Goal: Task Accomplishment & Management: Complete application form

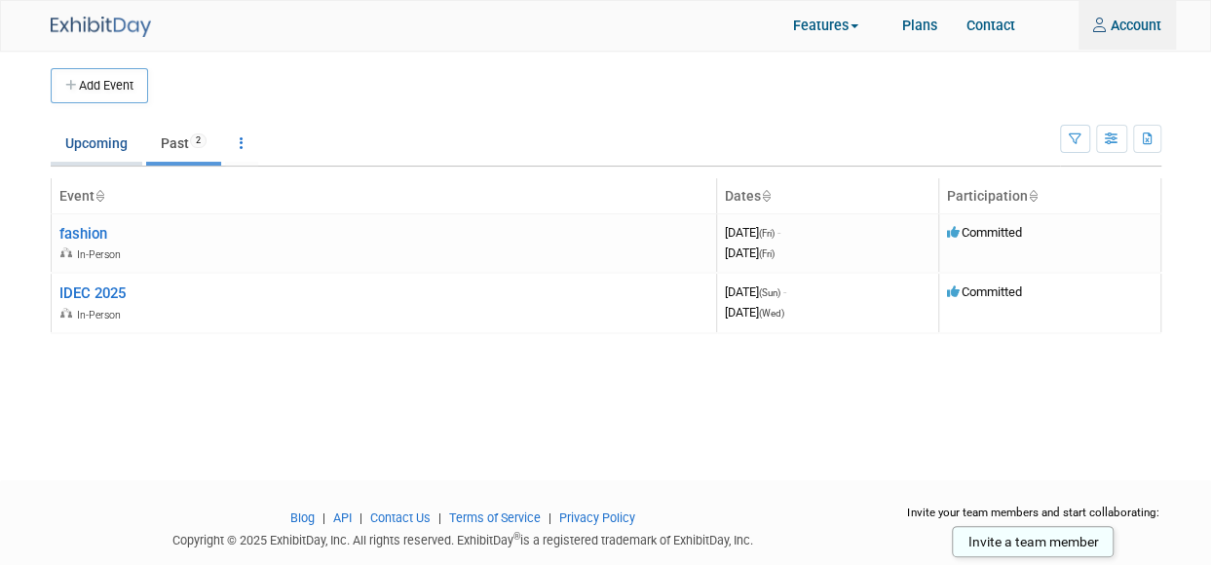
type input "tim.serpico@bloomsbury.com"
click at [105, 147] on link "Upcoming" at bounding box center [97, 143] width 92 height 37
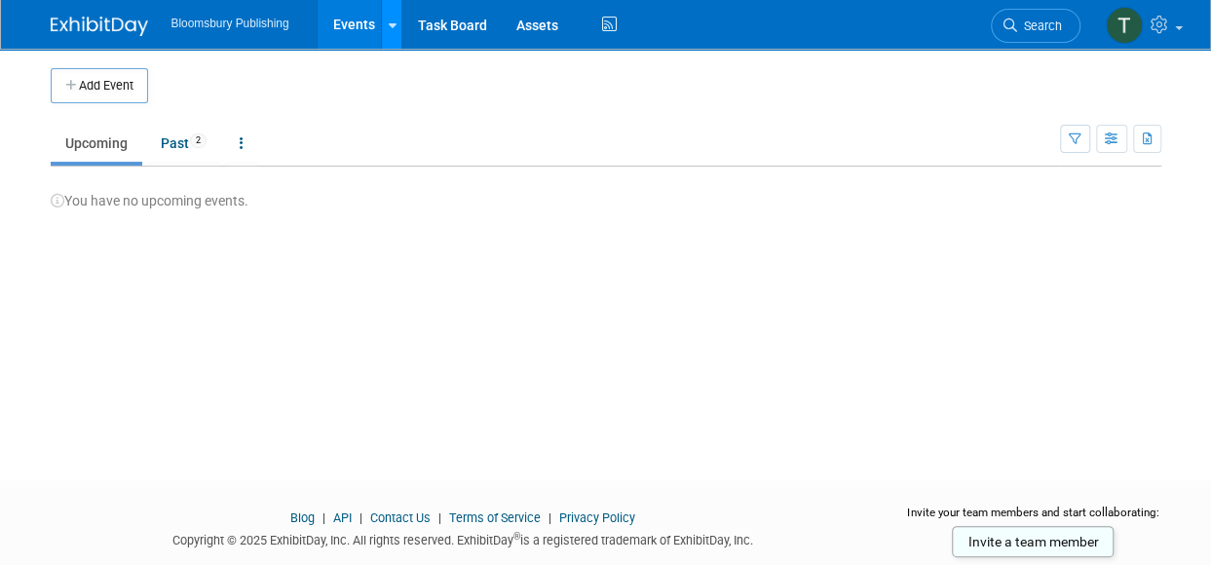
click at [396, 30] on icon at bounding box center [392, 25] width 8 height 13
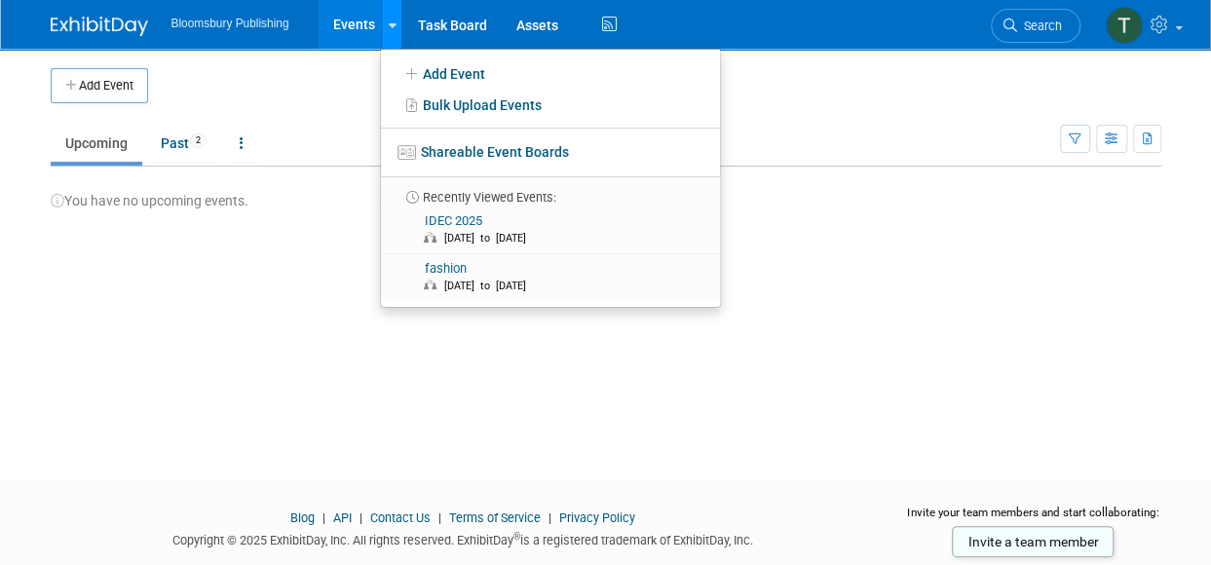
click at [396, 30] on icon at bounding box center [392, 25] width 8 height 13
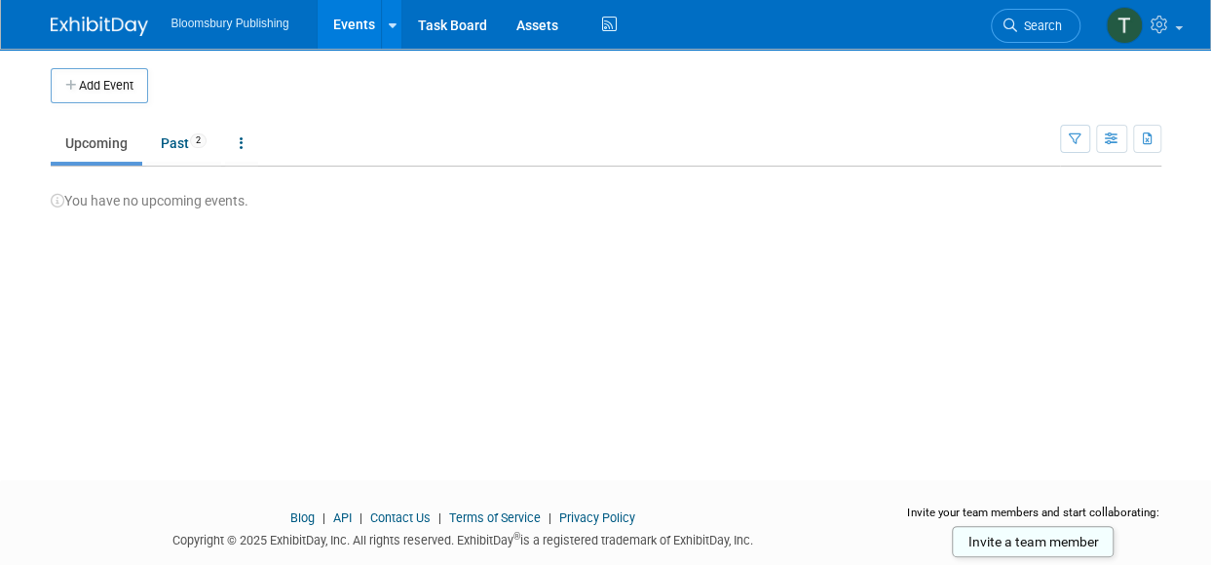
click at [1045, 27] on span "Search" at bounding box center [1039, 26] width 45 height 15
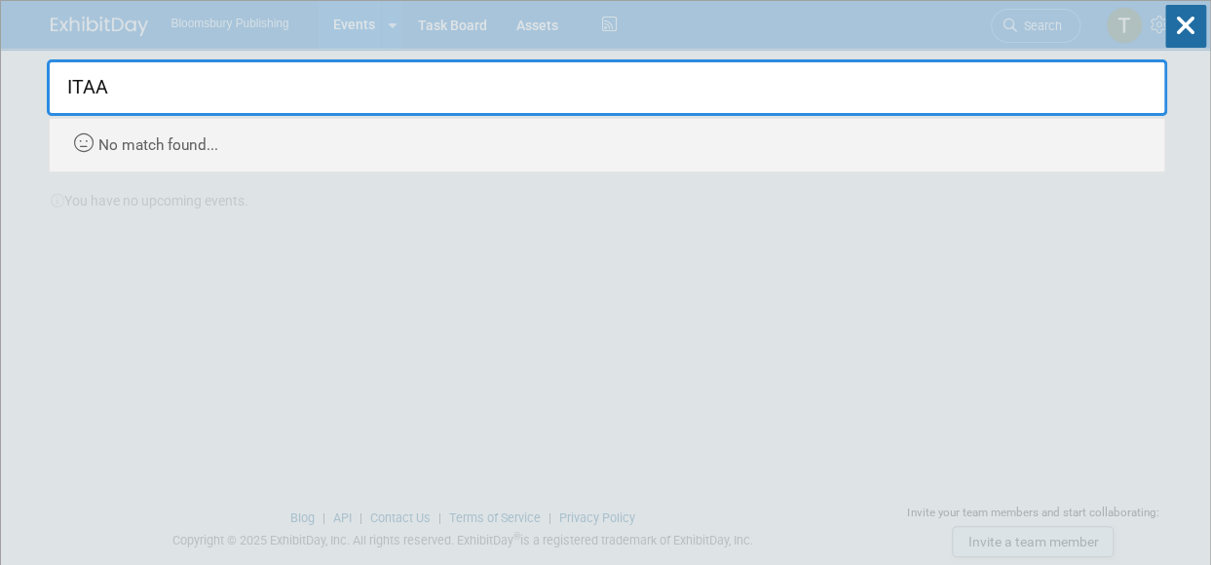
type input "ITAA"
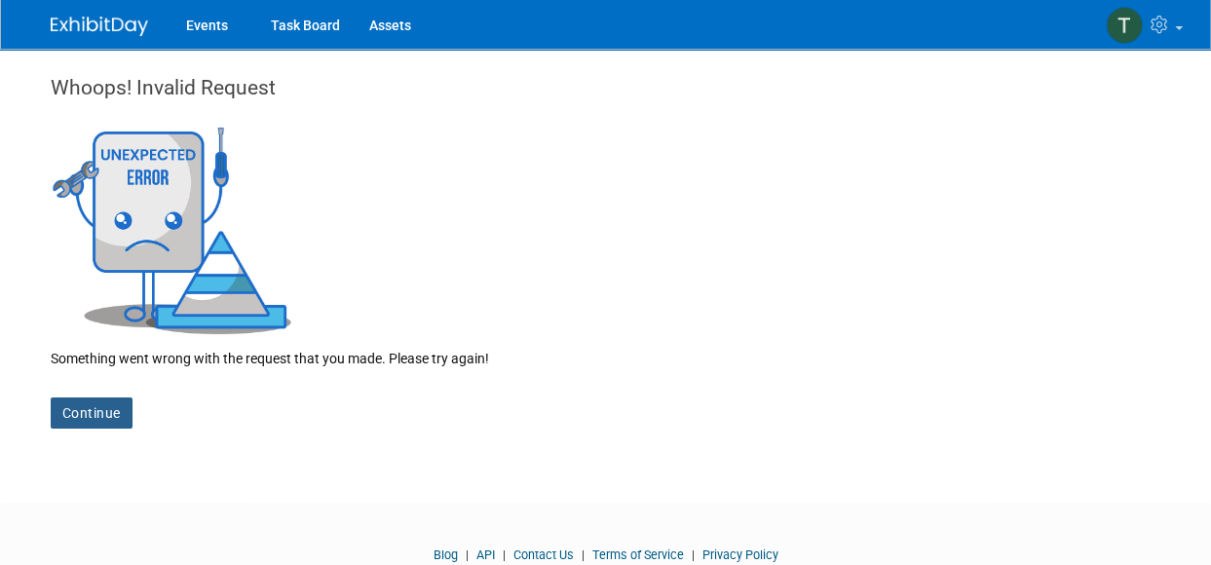
click at [113, 408] on link "Continue" at bounding box center [92, 413] width 82 height 31
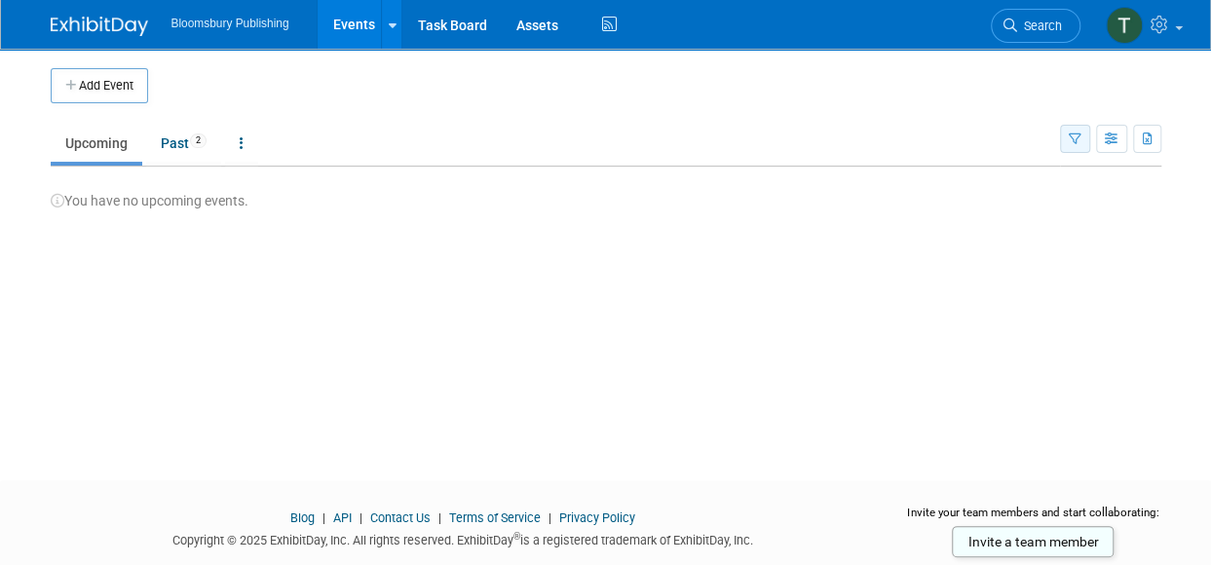
click at [1083, 135] on button "button" at bounding box center [1075, 139] width 30 height 28
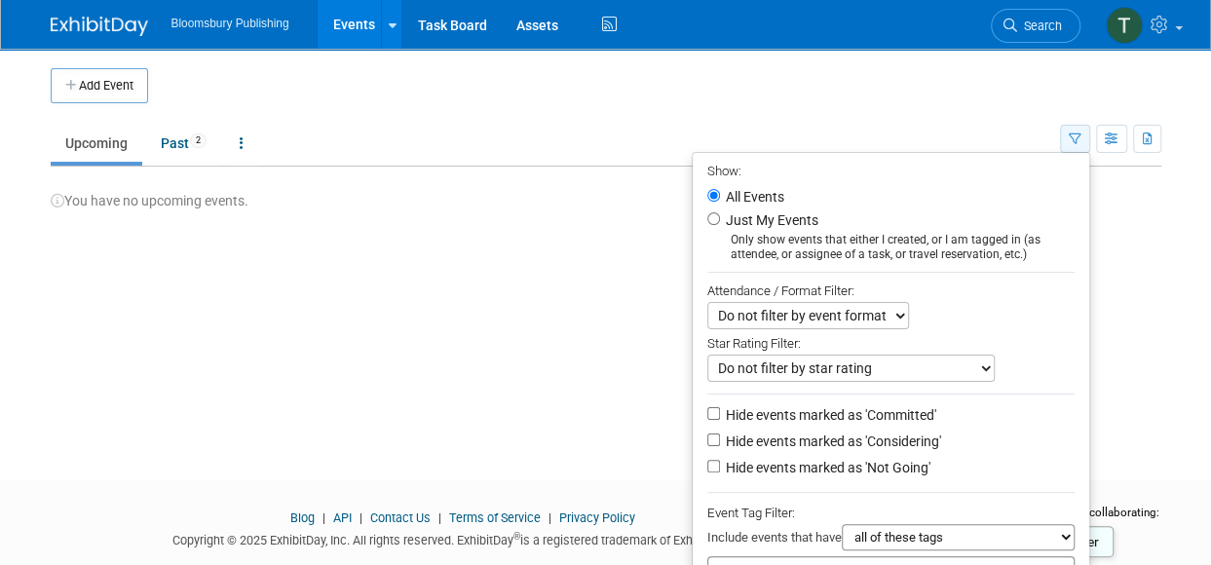
click at [1083, 135] on button "button" at bounding box center [1075, 139] width 30 height 28
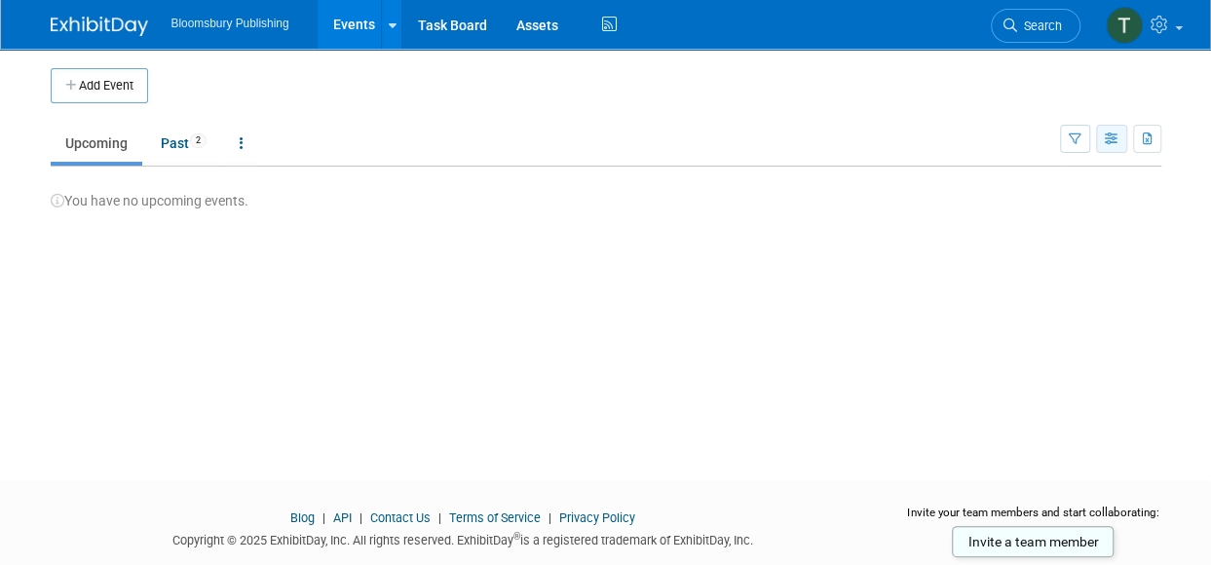
click at [1121, 135] on button "button" at bounding box center [1111, 139] width 31 height 28
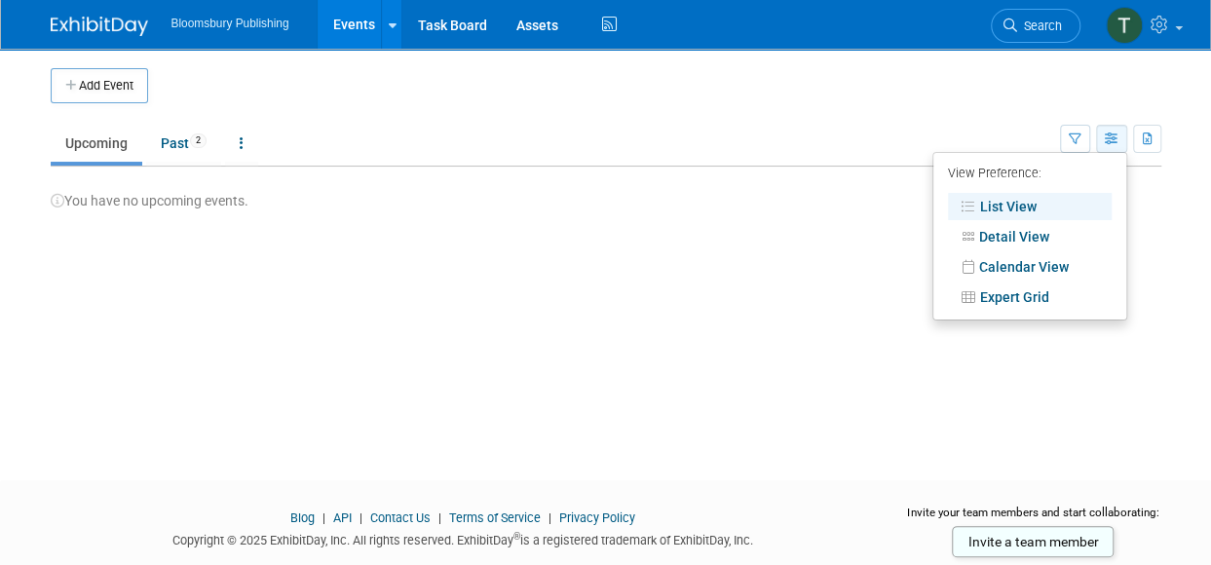
click at [1121, 135] on button "button" at bounding box center [1111, 139] width 31 height 28
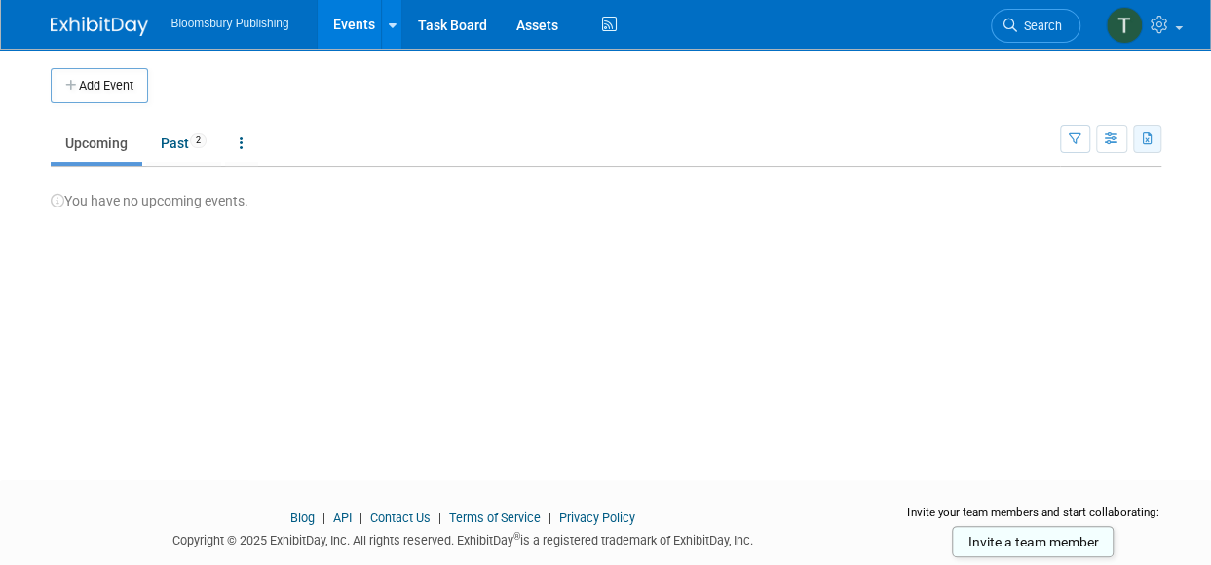
click at [1144, 134] on icon "button" at bounding box center [1148, 140] width 11 height 13
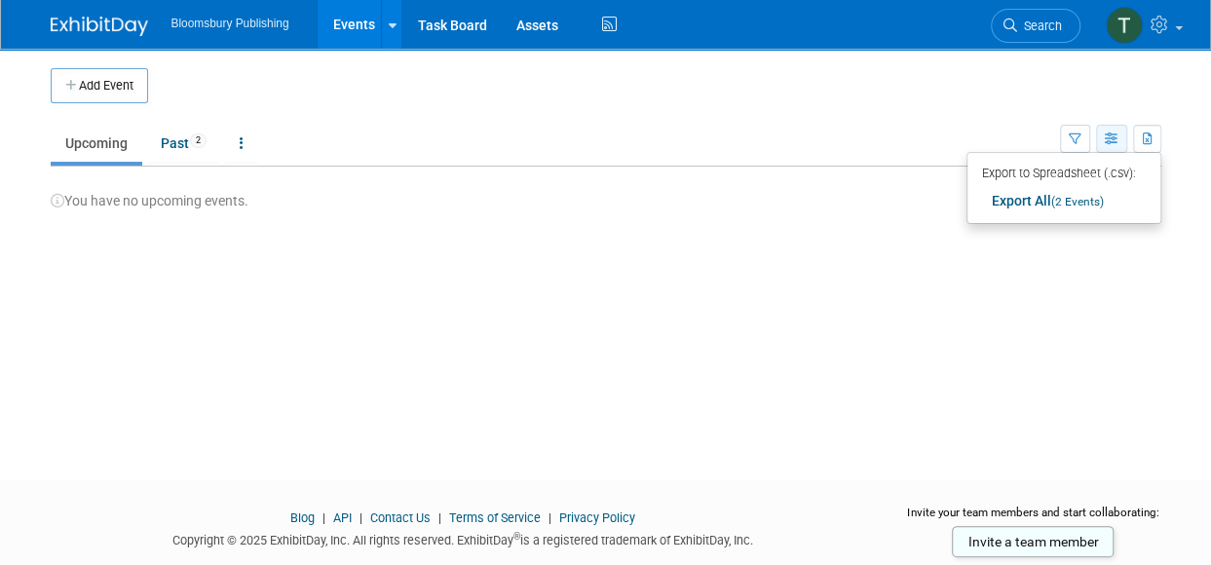
click at [1111, 137] on icon "button" at bounding box center [1112, 140] width 15 height 13
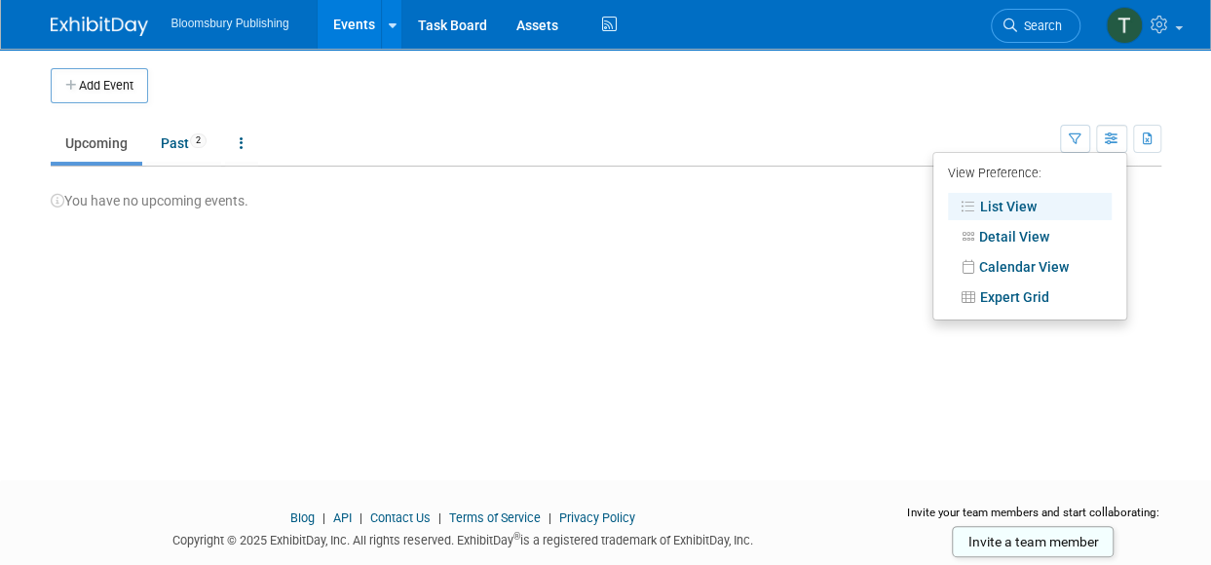
click at [892, 125] on ul "Upcoming Past 2 All Events 2 Past and Upcoming Grouped Annually Events grouped …" at bounding box center [556, 145] width 1010 height 44
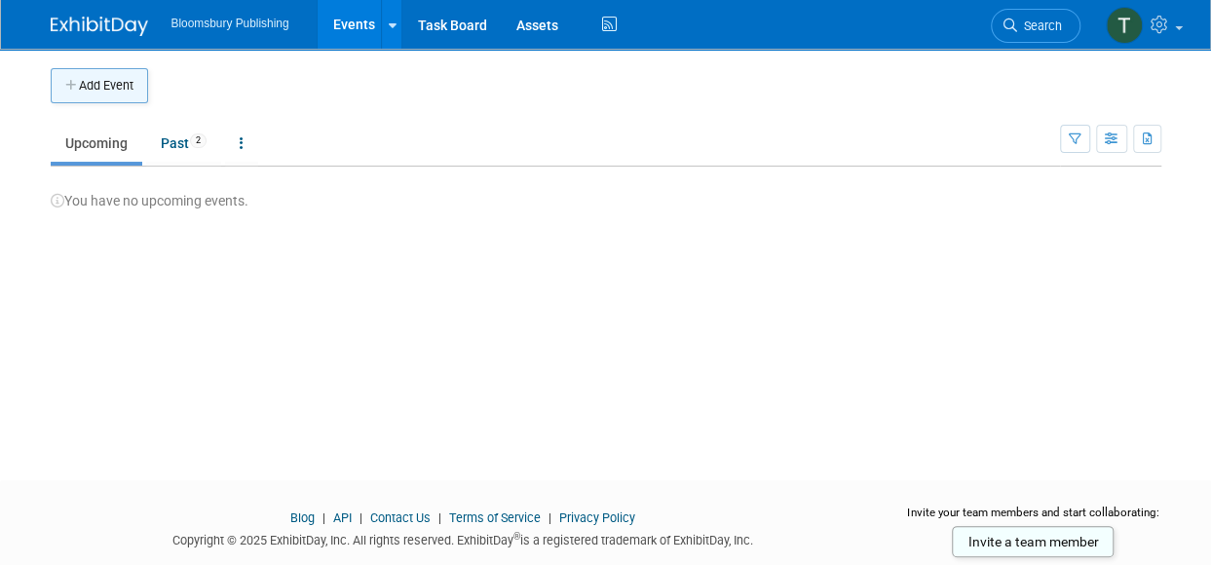
click at [112, 90] on button "Add Event" at bounding box center [99, 85] width 97 height 35
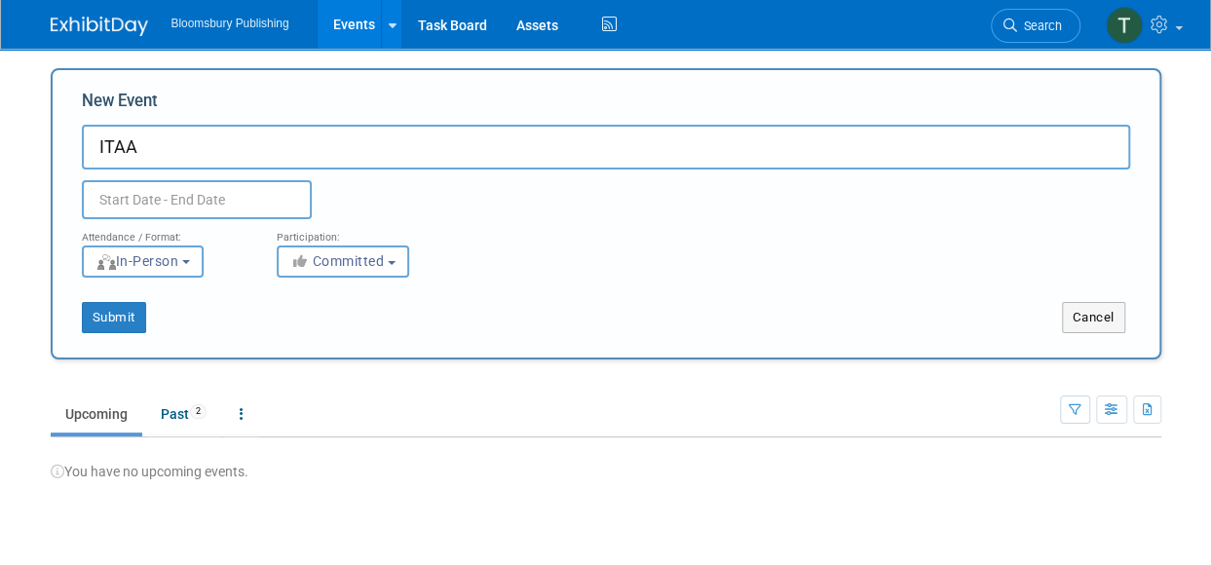
type input "ITAA"
click at [1051, 21] on span "Search" at bounding box center [1039, 26] width 45 height 15
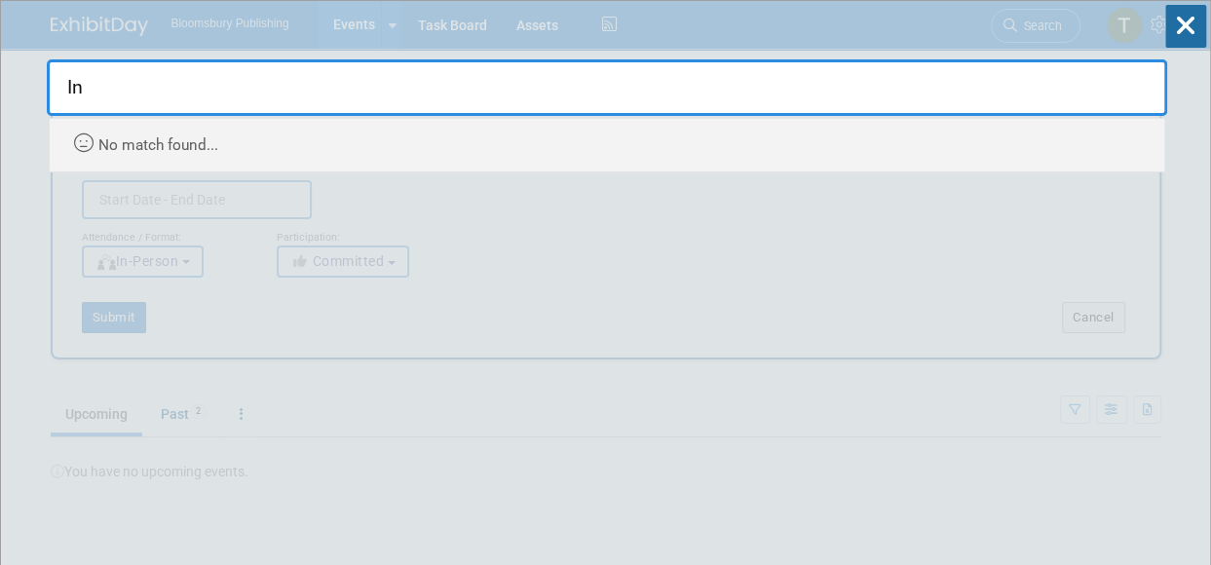
type input "I"
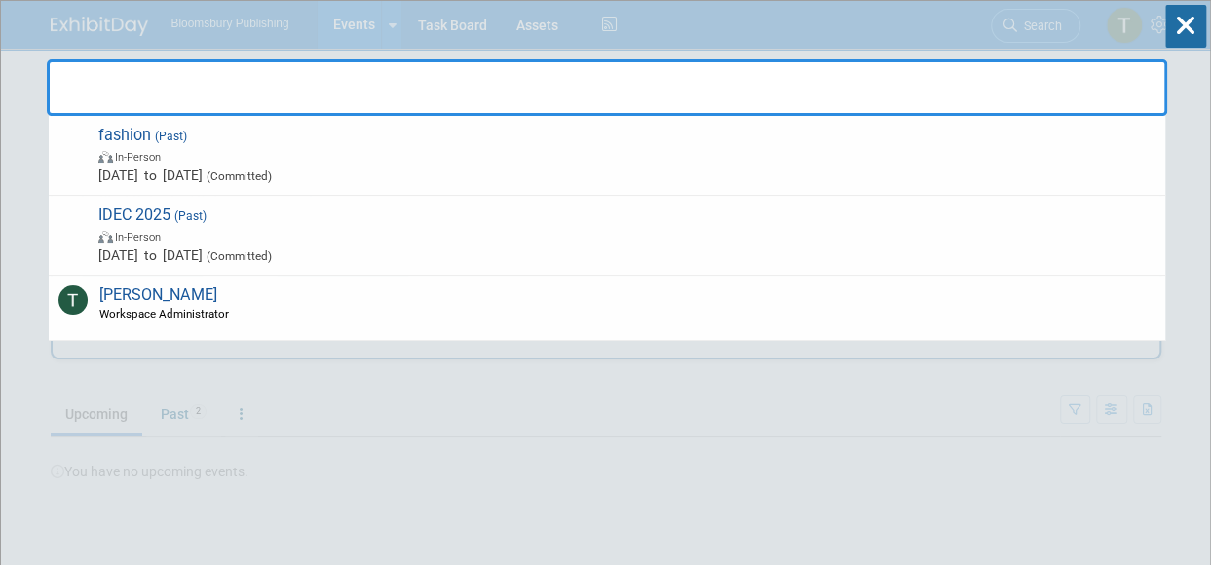
click at [0, 299] on html "Bloomsbury Publishing Events Add Event Bulk Upload Events Shareable Event Board…" at bounding box center [605, 282] width 1211 height 565
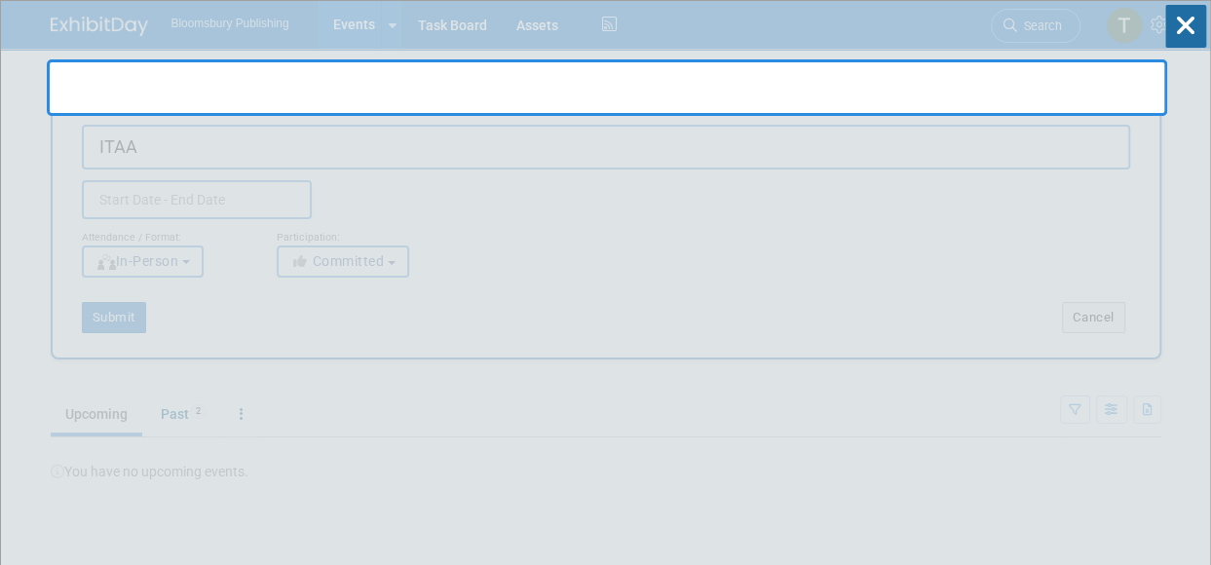
click at [115, 98] on input "text" at bounding box center [607, 87] width 1121 height 57
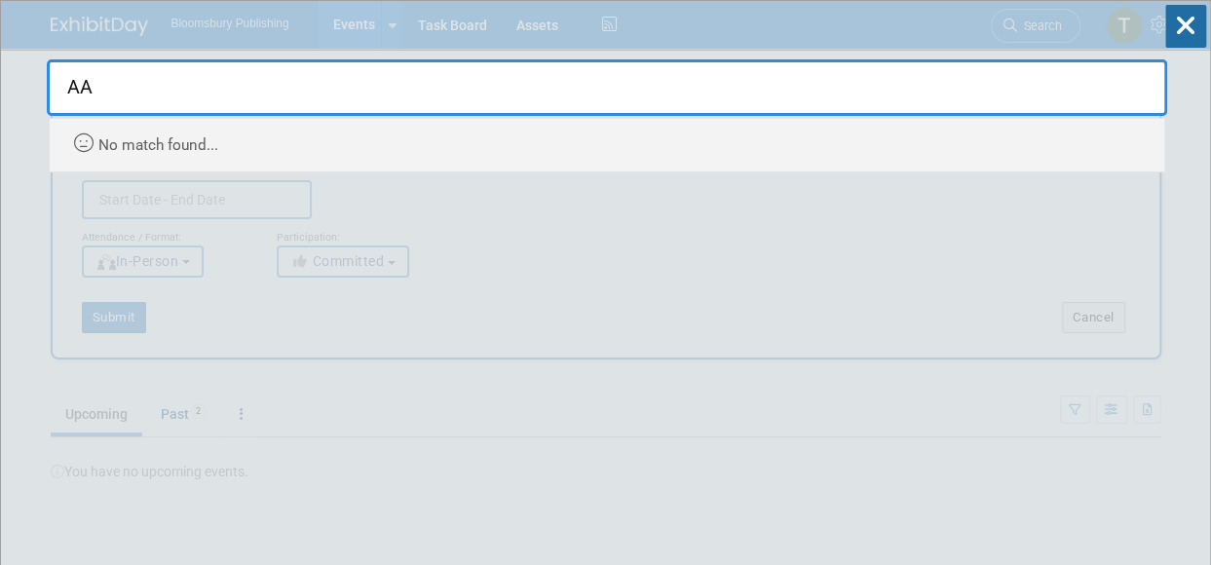
type input "A"
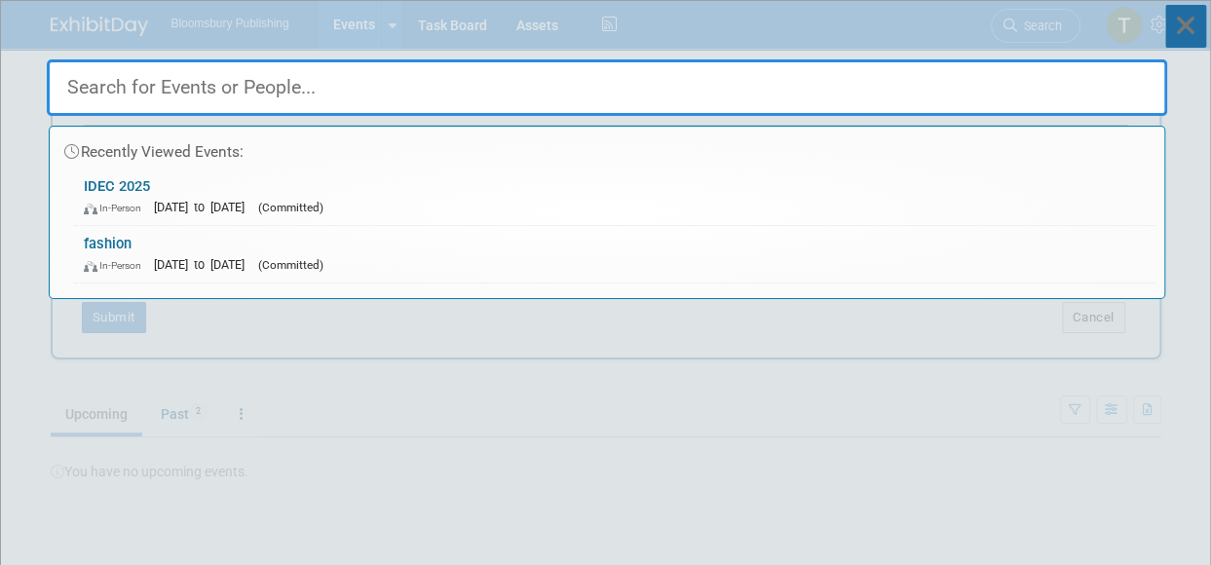
click at [1199, 18] on icon at bounding box center [1185, 26] width 41 height 43
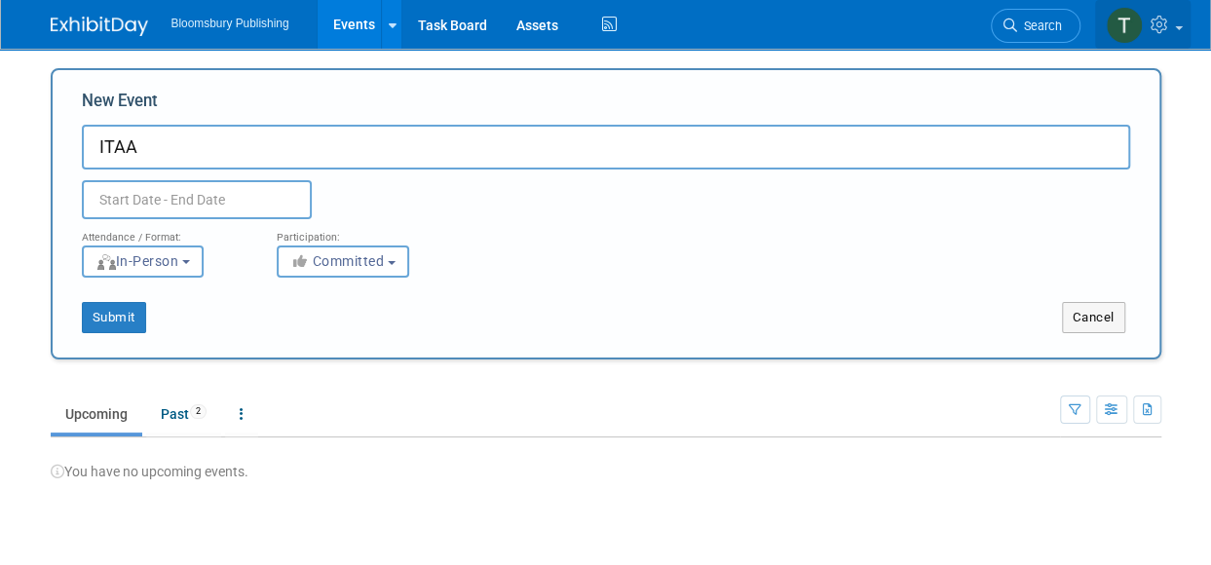
click at [1130, 19] on img at bounding box center [1124, 25] width 37 height 37
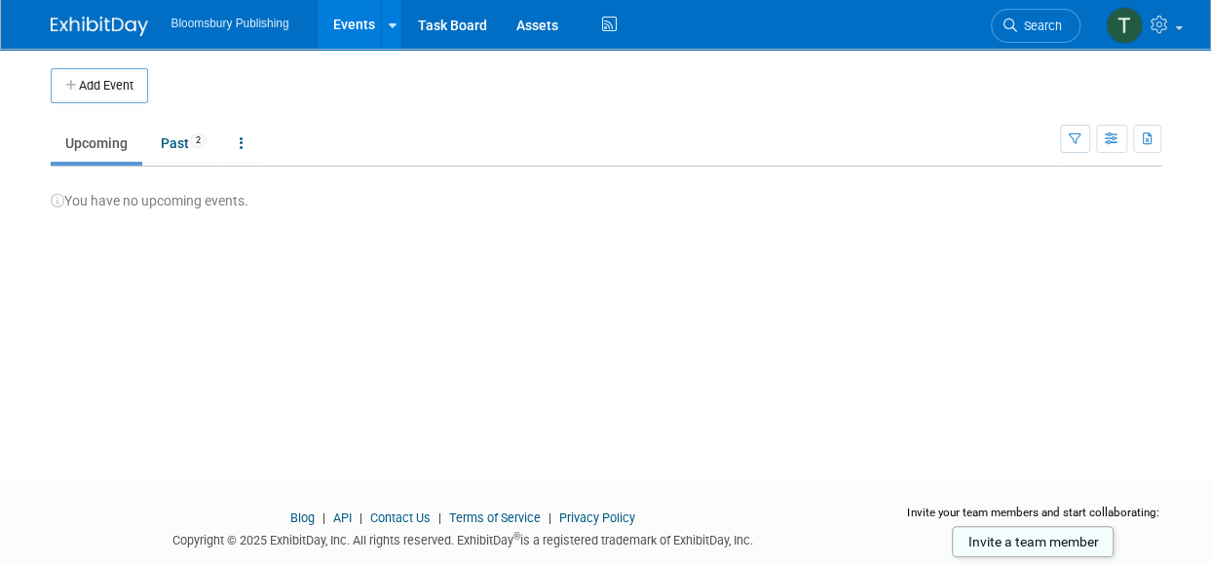
click at [104, 25] on img at bounding box center [99, 26] width 97 height 19
click at [1137, 25] on img at bounding box center [1124, 25] width 37 height 37
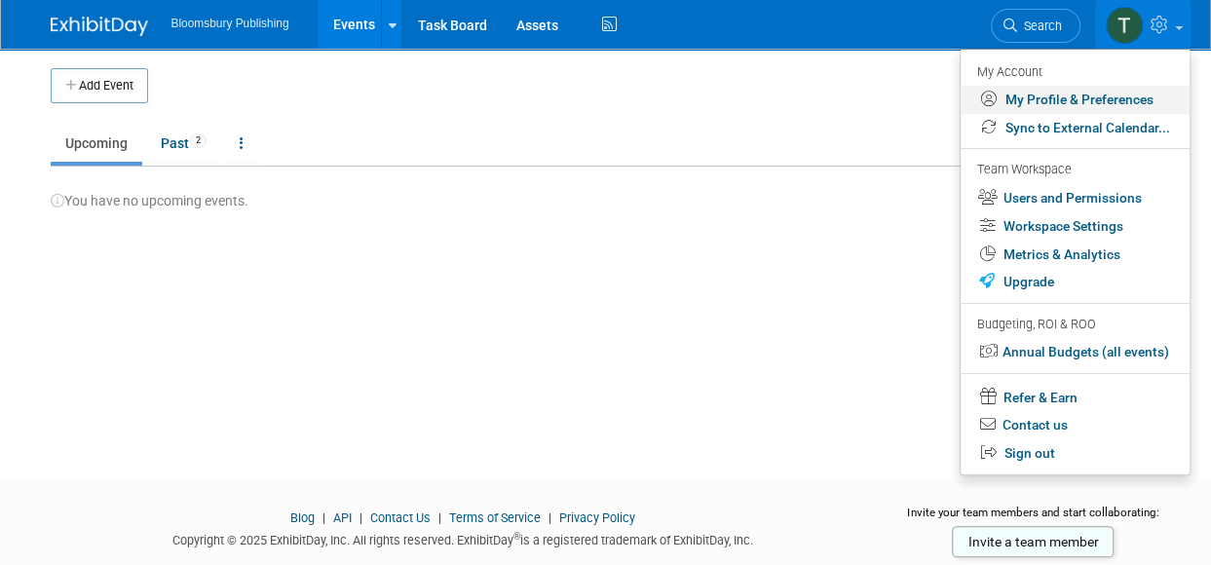
click at [1073, 95] on link "My Profile & Preferences" at bounding box center [1075, 100] width 229 height 28
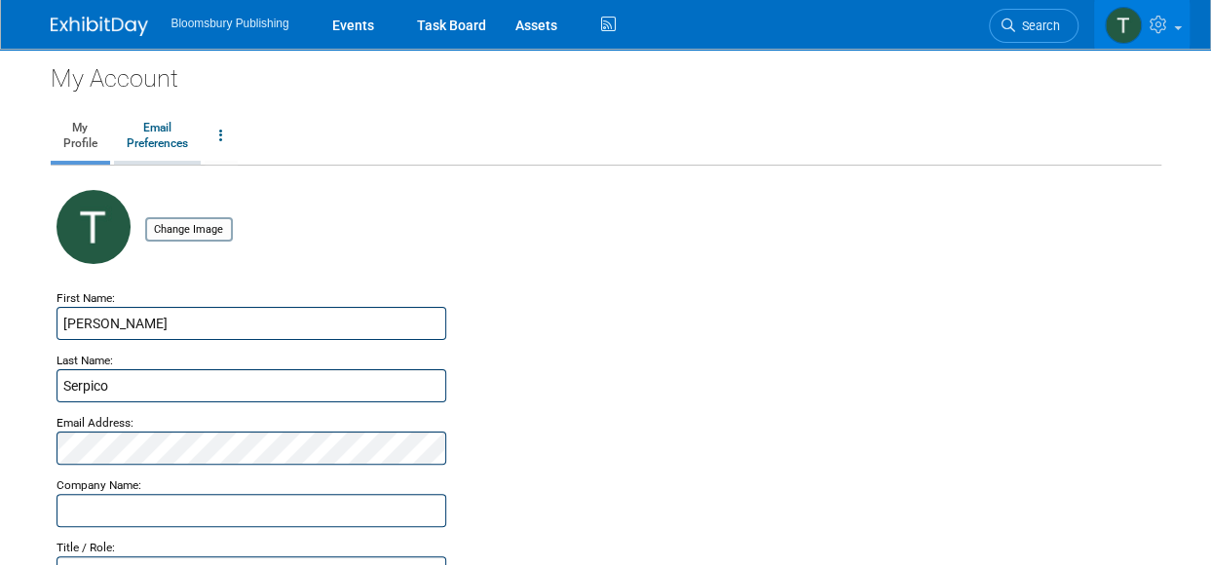
click at [159, 147] on link "Email Preferences" at bounding box center [157, 136] width 87 height 49
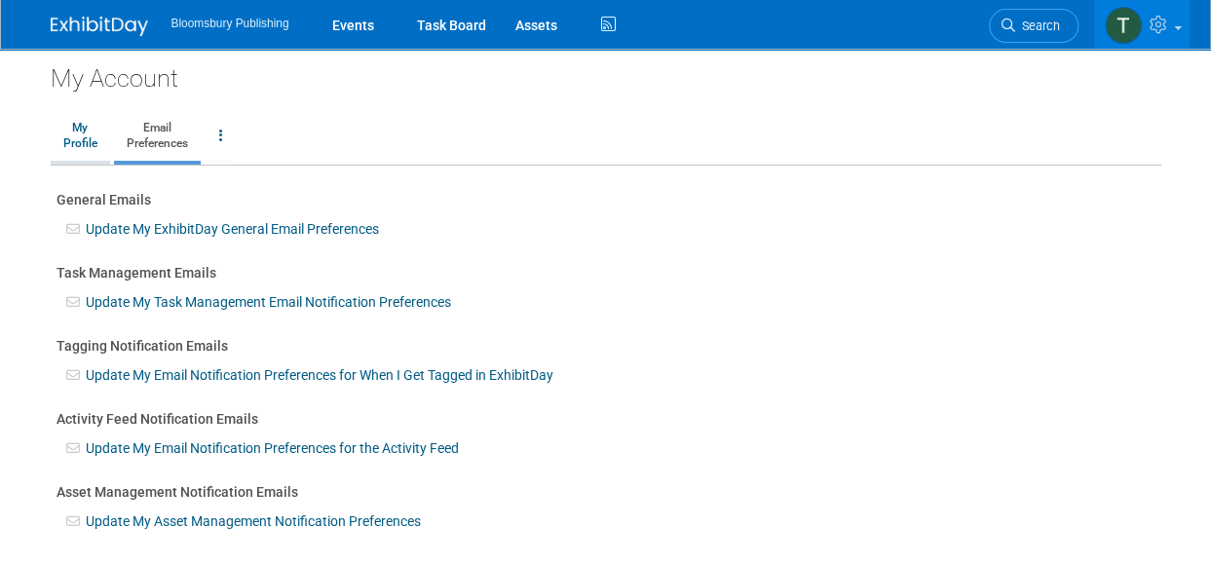
click at [89, 142] on link "My Profile" at bounding box center [80, 136] width 59 height 49
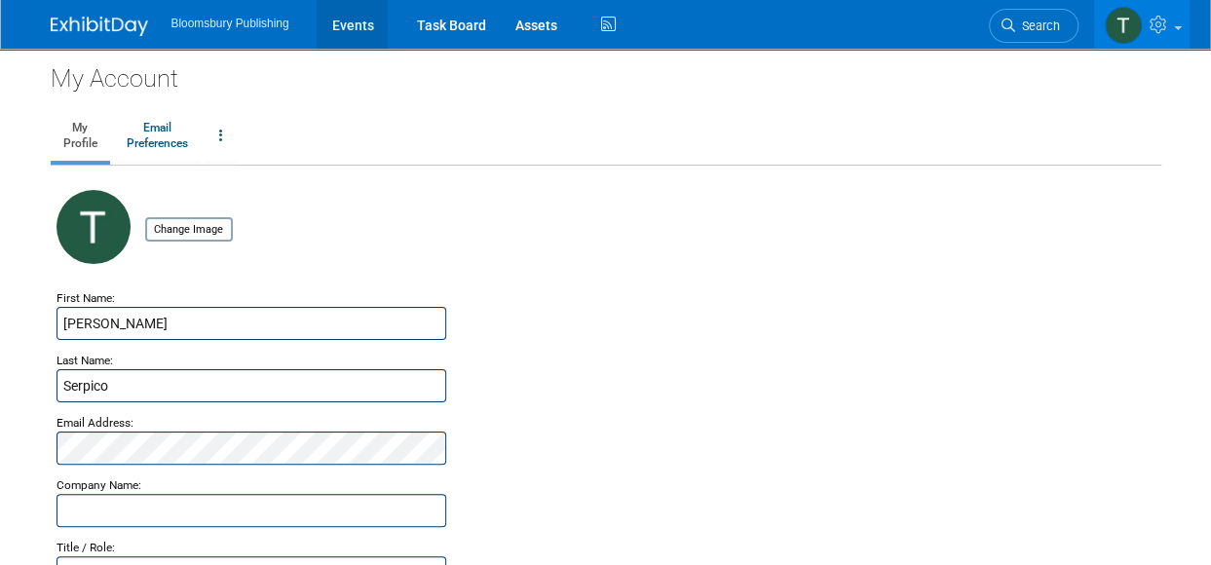
click at [381, 18] on link "Events" at bounding box center [352, 24] width 71 height 49
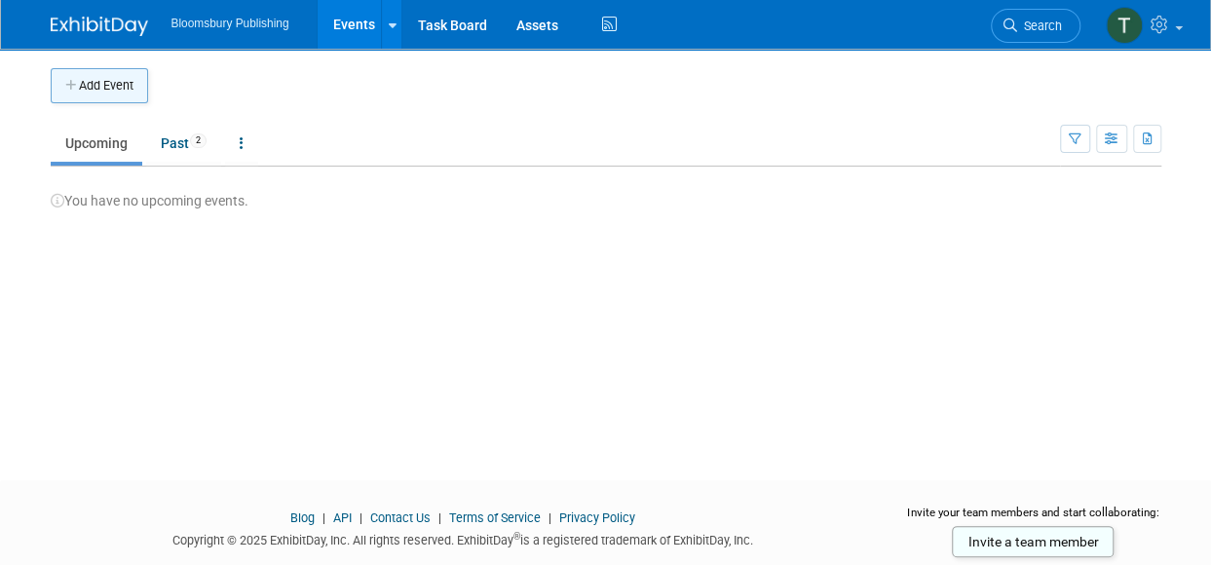
click at [103, 85] on button "Add Event" at bounding box center [99, 85] width 97 height 35
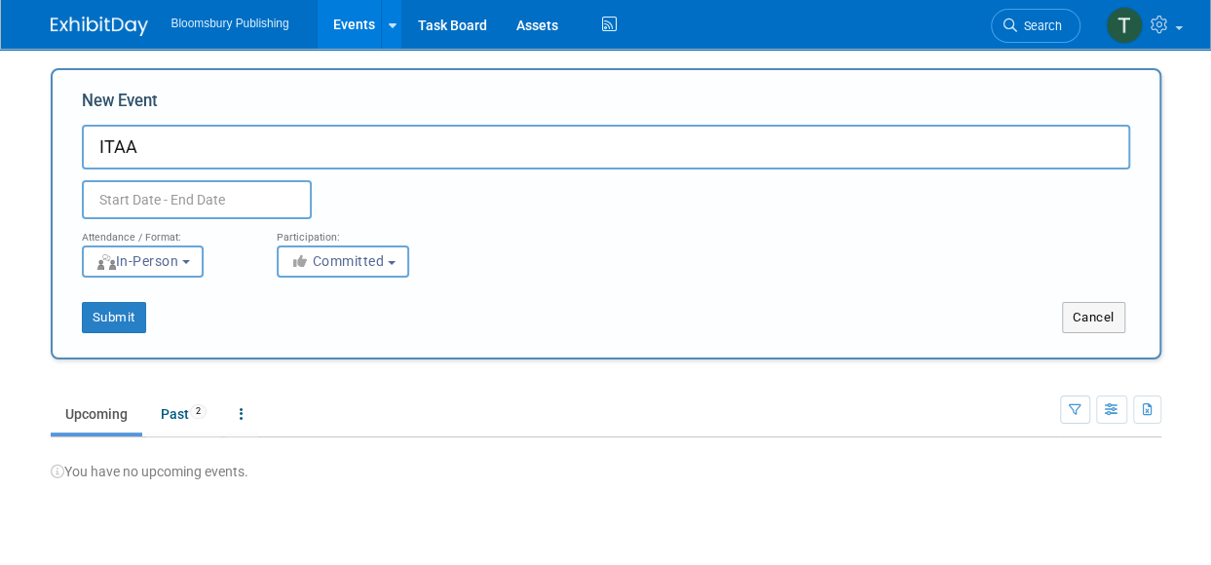
type input "ITAA"
click at [88, 20] on img at bounding box center [99, 26] width 97 height 19
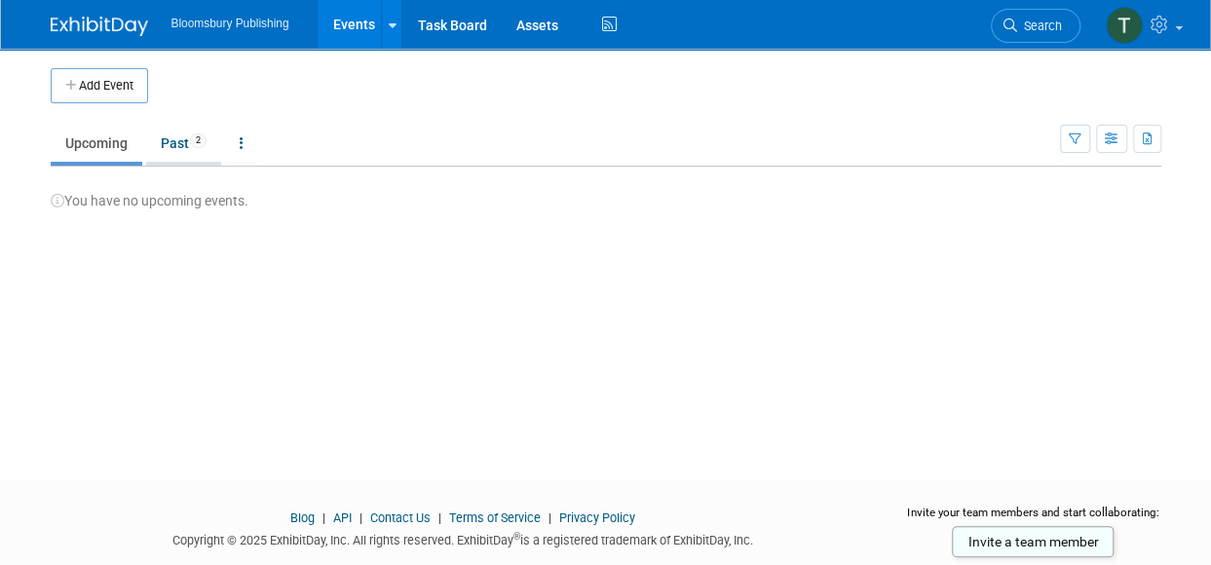
click at [190, 147] on link "Past 2" at bounding box center [183, 143] width 75 height 37
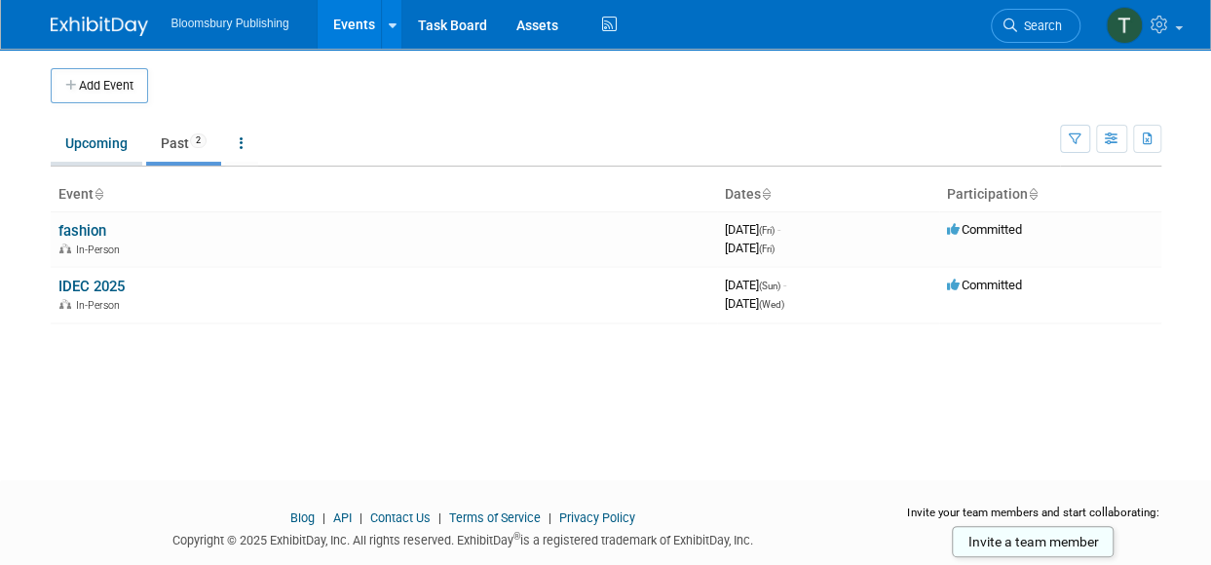
click at [114, 147] on link "Upcoming" at bounding box center [97, 143] width 92 height 37
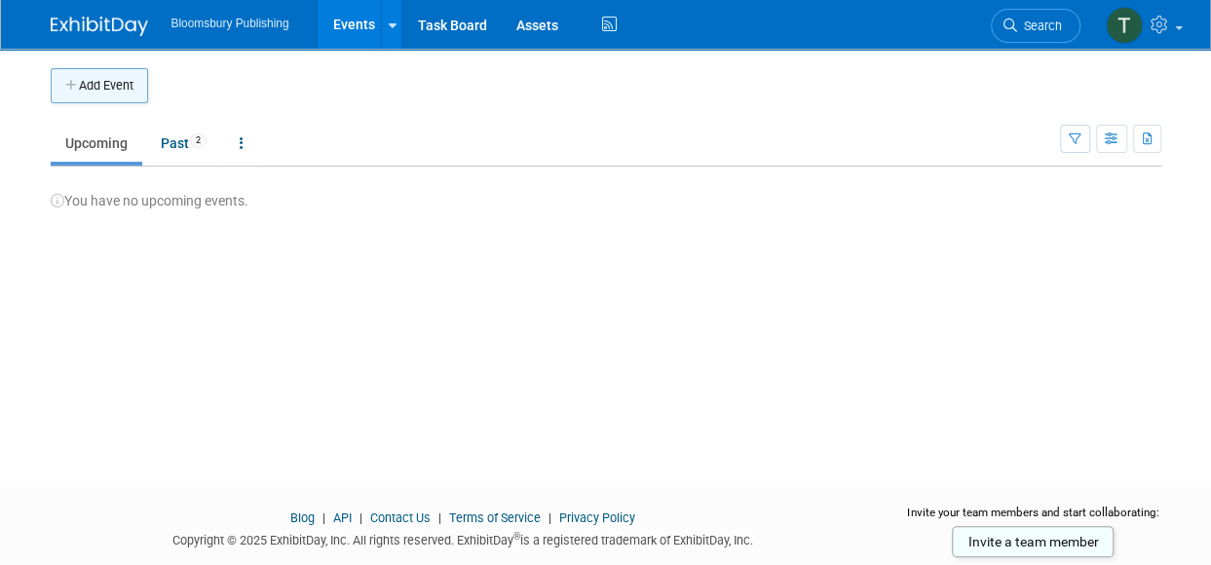
click at [86, 81] on button "Add Event" at bounding box center [99, 85] width 97 height 35
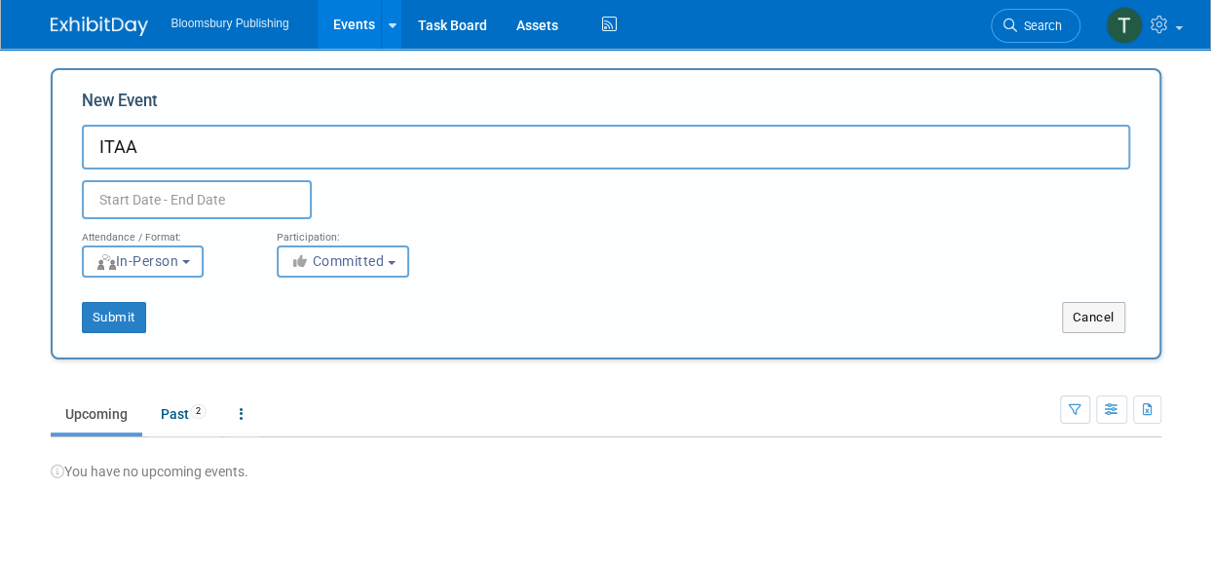
type input "ITAA"
click at [403, 268] on button "Committed" at bounding box center [343, 262] width 133 height 32
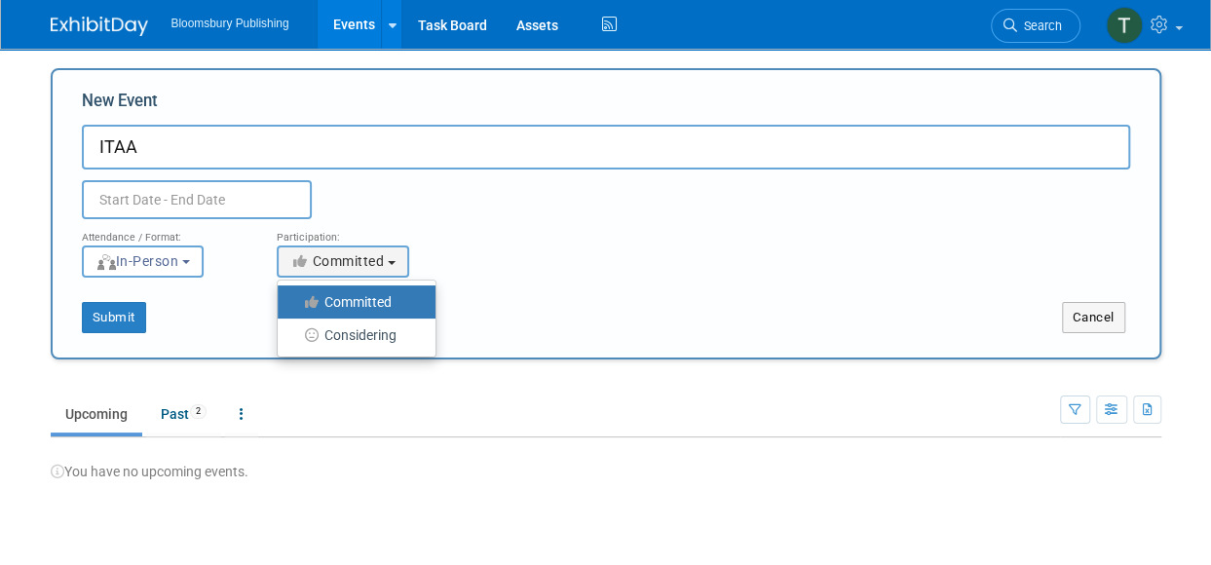
click at [411, 409] on ul "Upcoming Past 2 All Events 2 Past and Upcoming Grouped Annually Events grouped …" at bounding box center [556, 416] width 1010 height 44
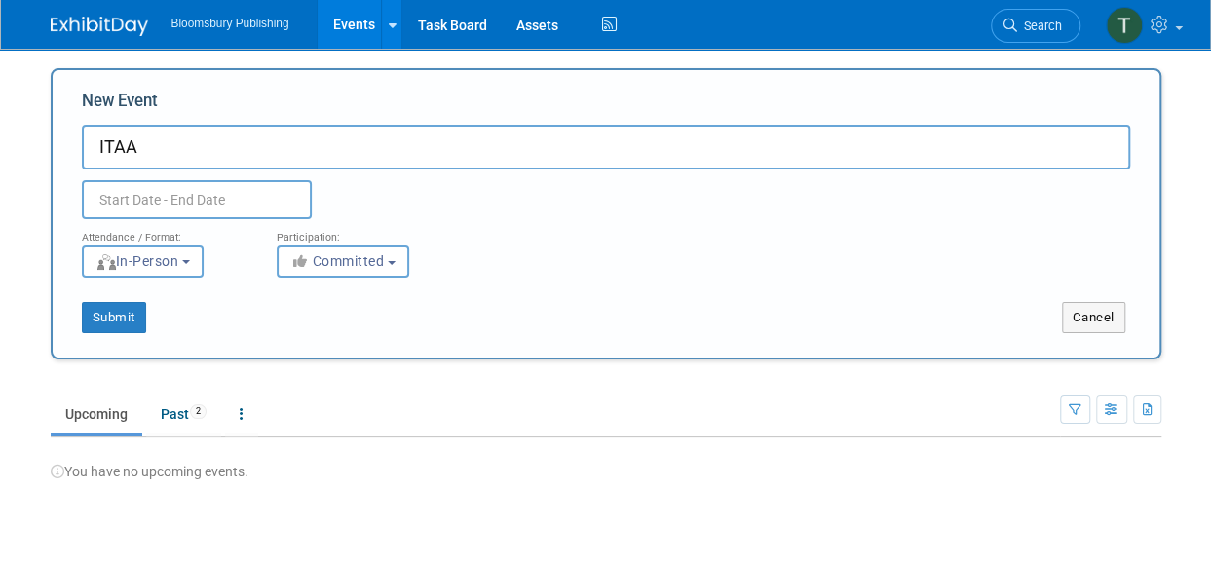
click at [612, 265] on div "Attendance / Format: <img src="https://www.exhibitday.com/Images/Format-InPerso…" at bounding box center [606, 248] width 1078 height 58
click at [125, 312] on button "Submit" at bounding box center [114, 317] width 64 height 31
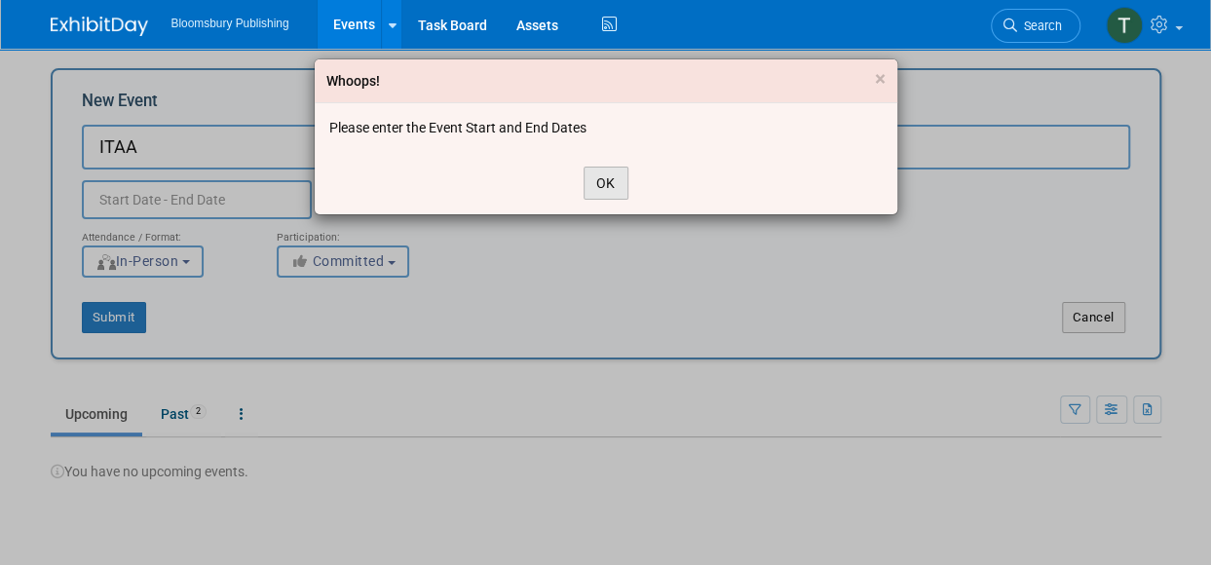
click at [620, 182] on button "OK" at bounding box center [606, 183] width 45 height 33
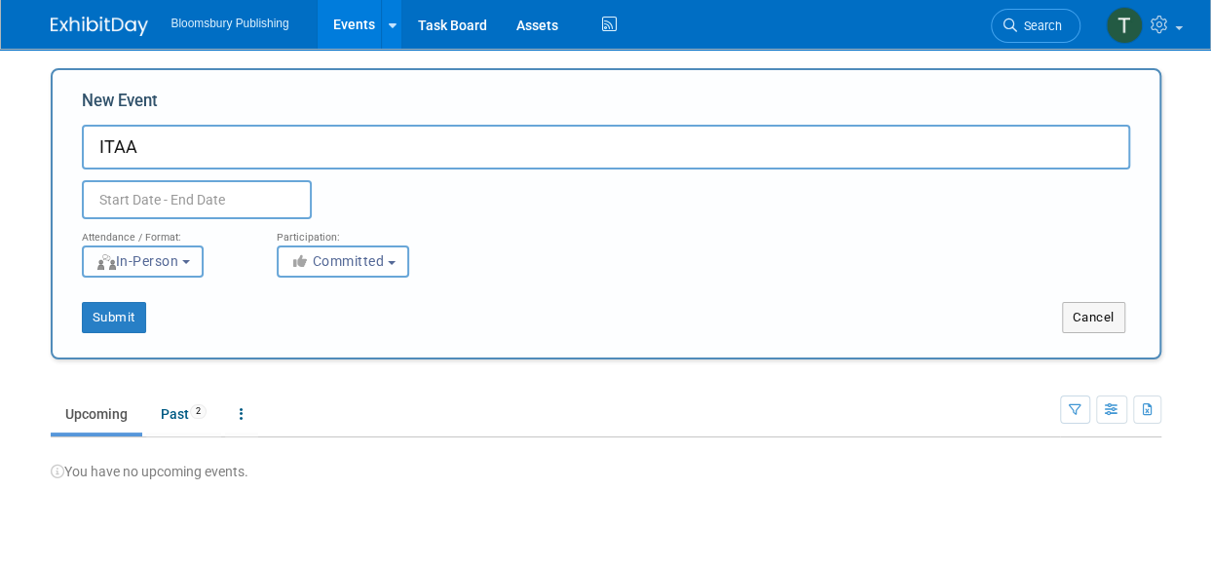
click at [167, 260] on span "In-Person" at bounding box center [138, 261] width 84 height 16
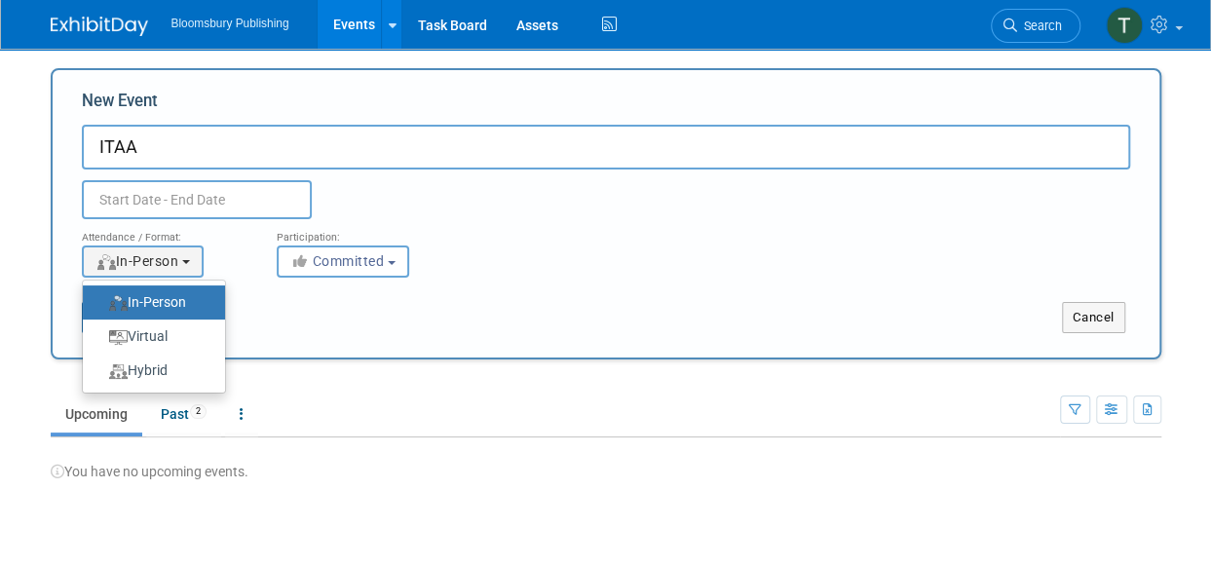
click at [153, 292] on label "In-Person" at bounding box center [149, 302] width 113 height 26
click at [100, 296] on input "In-Person" at bounding box center [94, 302] width 13 height 13
click at [269, 277] on div "Participation: <i class="fas fa-thumbs-up" style="color: #a5a5a5; padding-right…" at bounding box center [359, 248] width 195 height 58
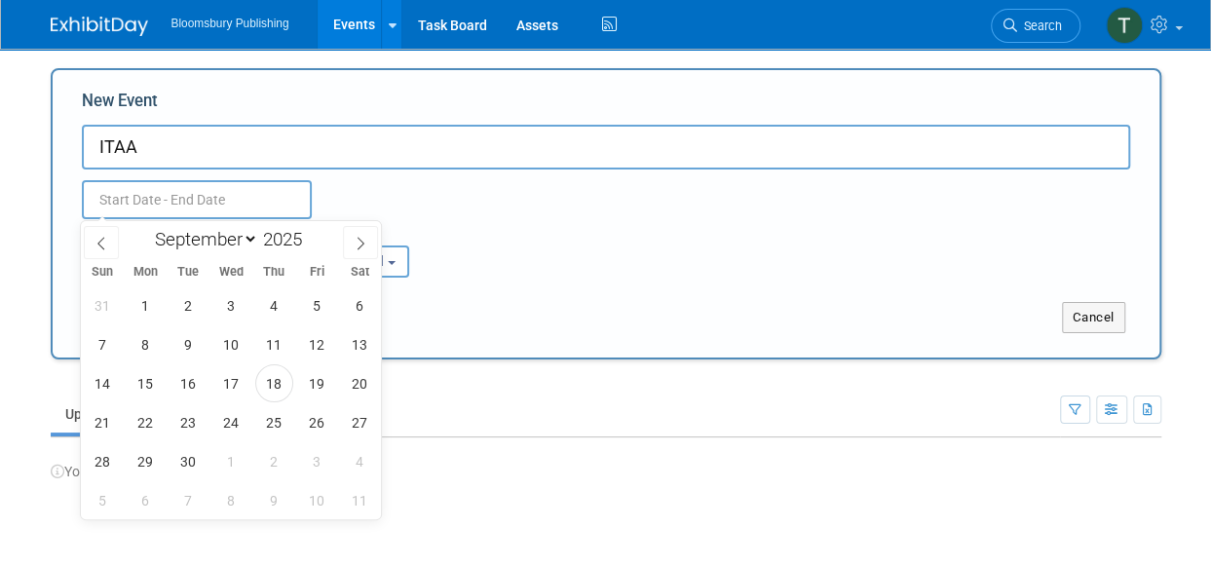
click at [156, 200] on input "text" at bounding box center [197, 199] width 230 height 39
click at [361, 247] on icon at bounding box center [361, 244] width 7 height 13
select select "10"
click at [203, 421] on span "18" at bounding box center [189, 422] width 38 height 38
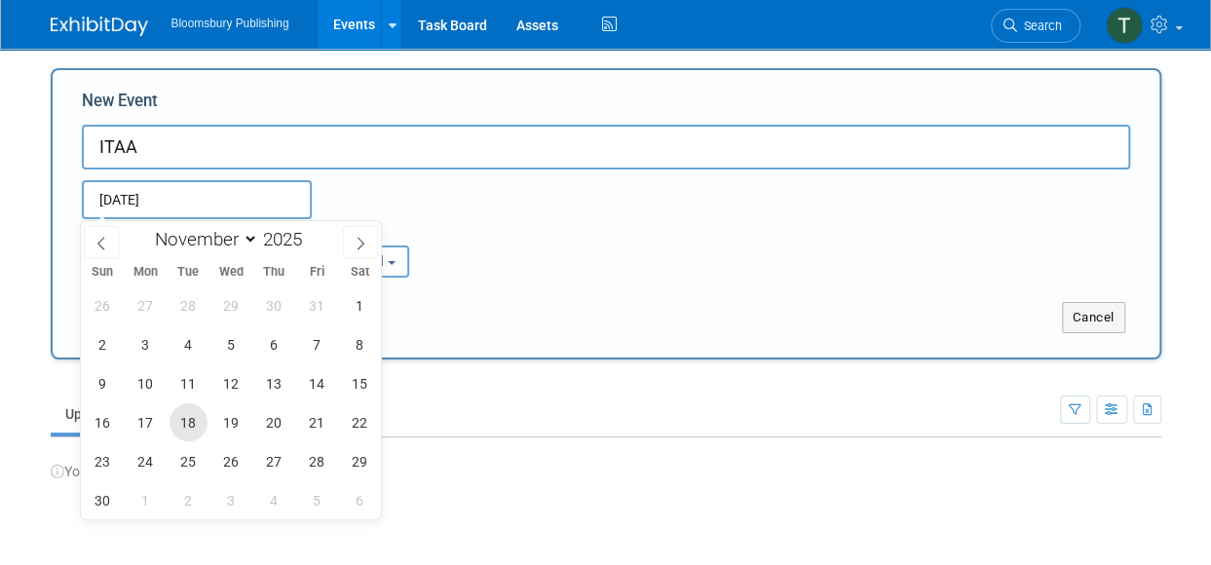
type input "Nov 18, 2025 to Nov 18, 2025"
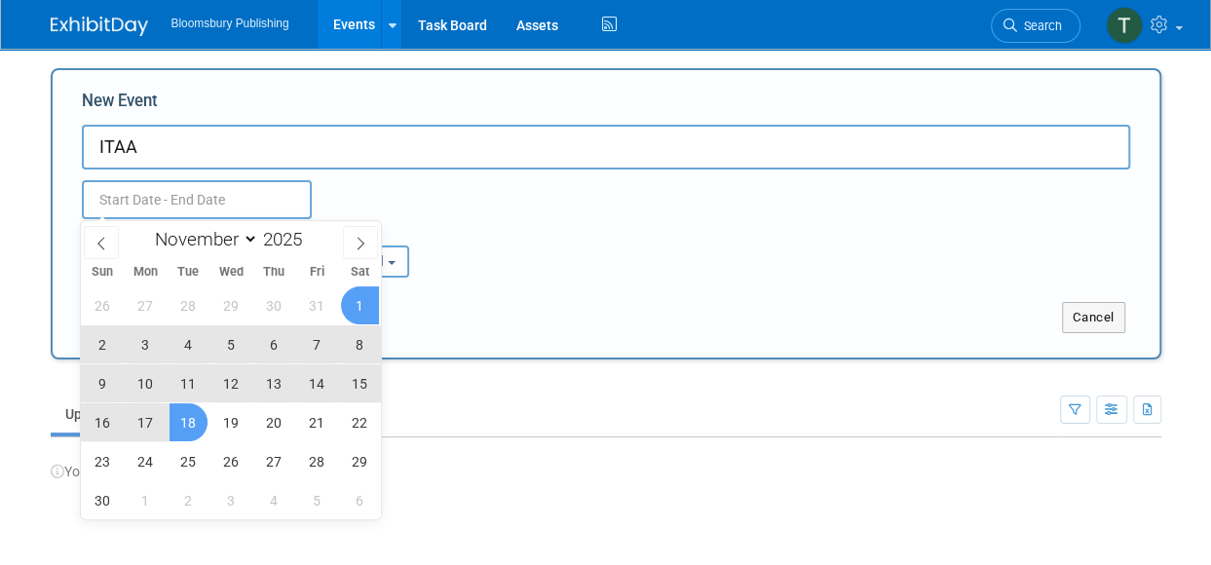
type input "Nov 18, 2025 to Nov 18, 2025"
click at [486, 206] on div "Nov 18, 2025 to Nov 18, 2025 Duplicate Event Warning" at bounding box center [606, 195] width 1078 height 50
select select "10"
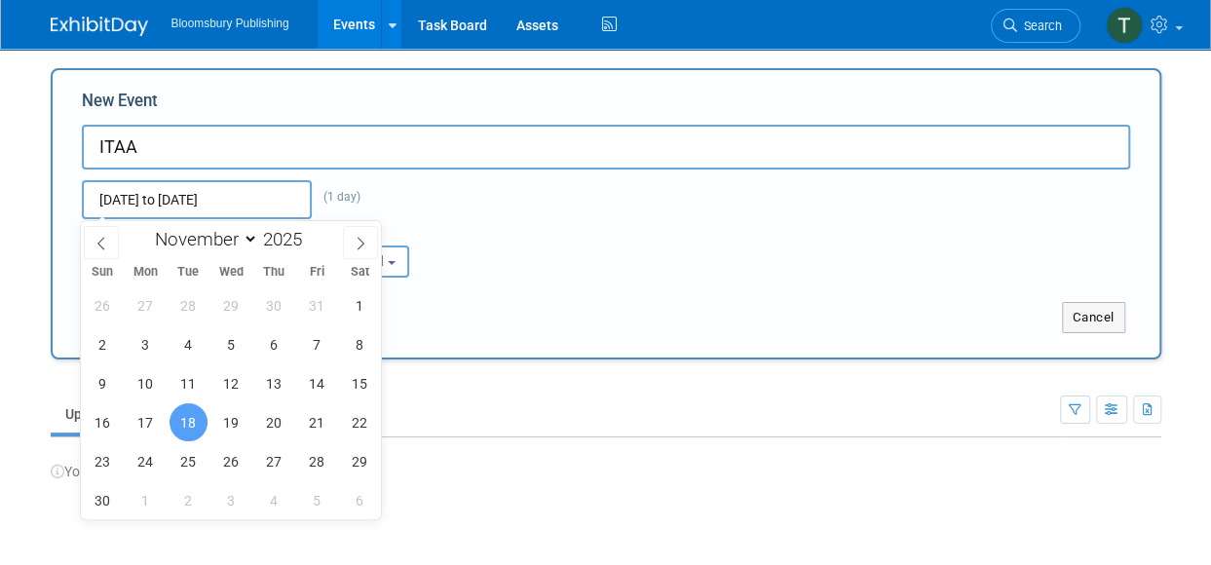
click at [249, 205] on input "Nov 18, 2025 to Nov 18, 2025" at bounding box center [197, 199] width 230 height 39
click at [676, 274] on div "Attendance / Format: <img src="https://www.exhibitday.com/Images/Format-InPerso…" at bounding box center [606, 248] width 1078 height 58
click at [202, 205] on input "Nov 18, 2025 to Nov 18, 2025" at bounding box center [197, 199] width 230 height 39
click at [368, 420] on span "22" at bounding box center [360, 422] width 38 height 38
type input "[DATE] to [DATE]"
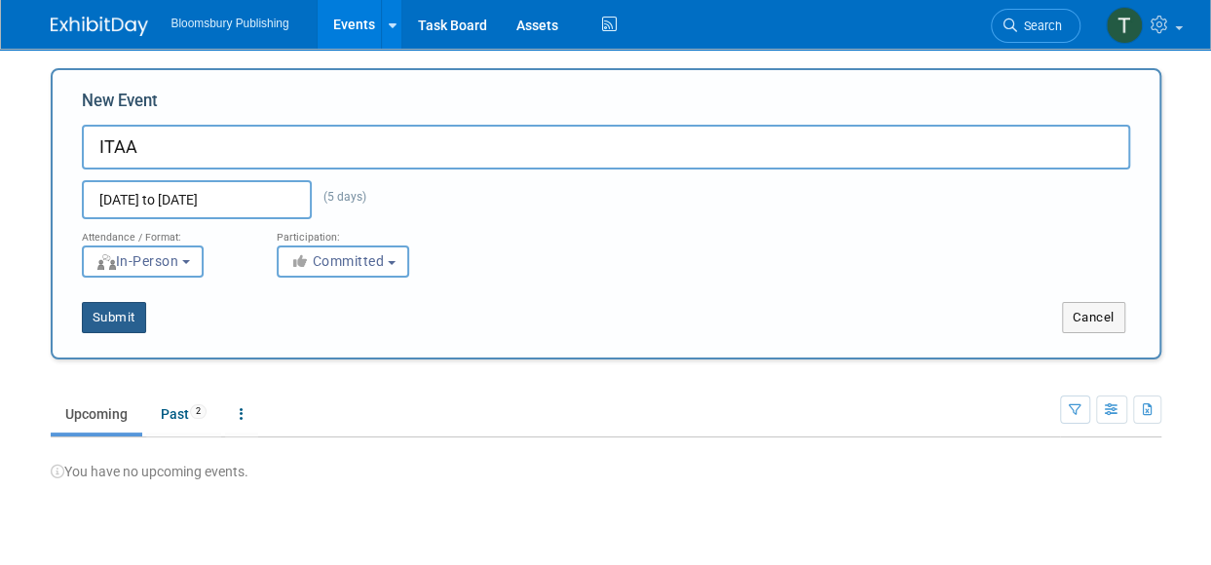
click at [117, 325] on button "Submit" at bounding box center [114, 317] width 64 height 31
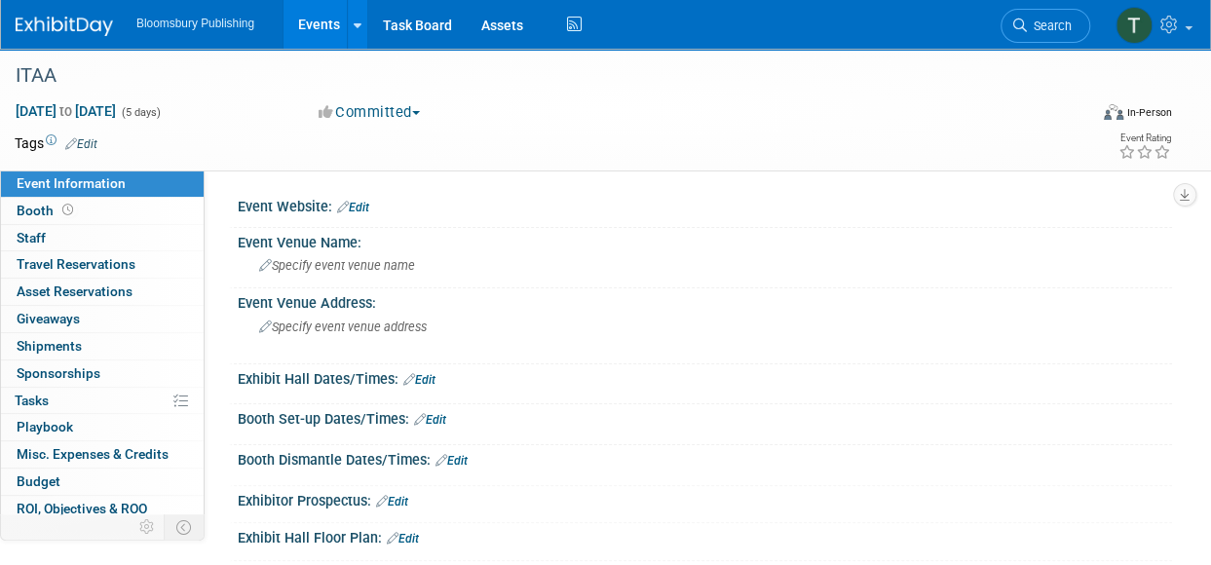
click at [420, 114] on span "button" at bounding box center [416, 113] width 8 height 4
click at [534, 114] on div "Committed Committed Considering Not Going" at bounding box center [495, 112] width 366 height 21
click at [39, 213] on span "Booth" at bounding box center [47, 211] width 60 height 16
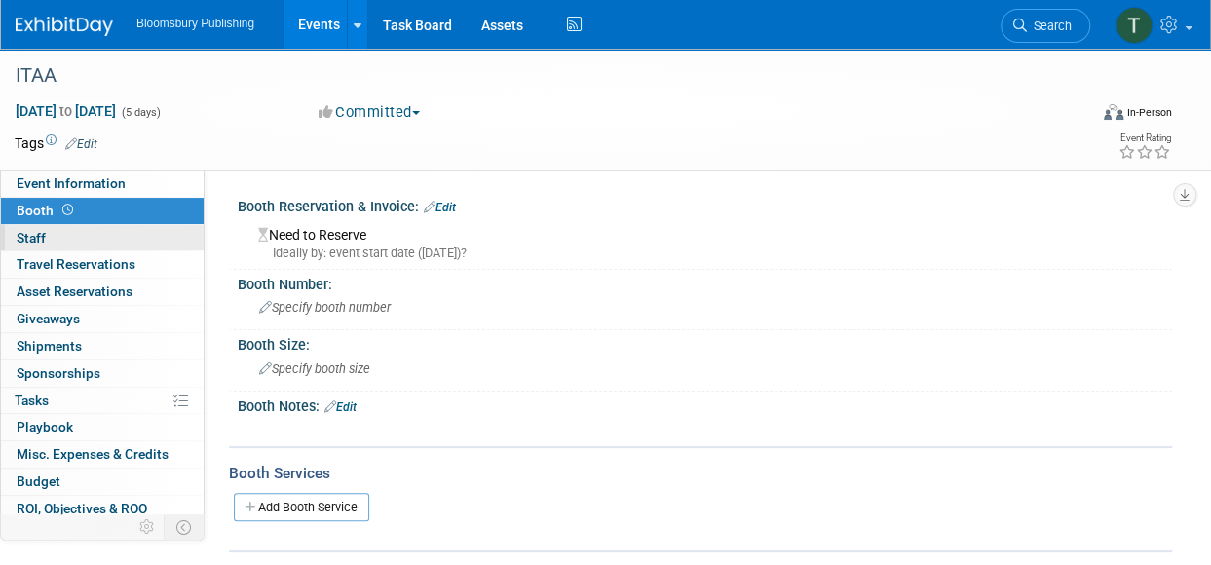
click at [46, 243] on link "0 Staff 0" at bounding box center [102, 238] width 203 height 26
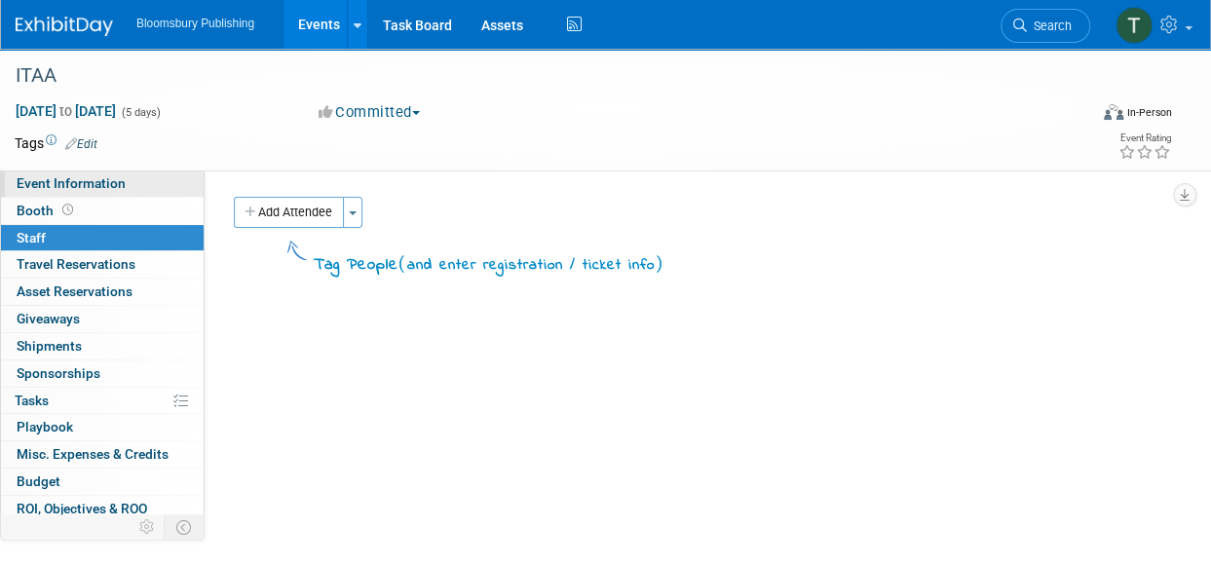
click at [47, 177] on span "Event Information" at bounding box center [71, 183] width 109 height 16
